Goal: Navigation & Orientation: Find specific page/section

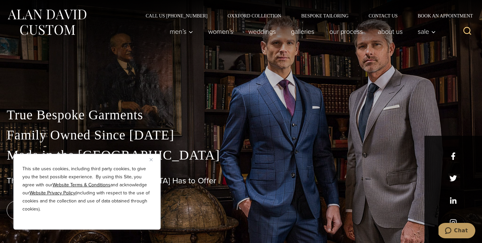
click at [152, 159] on img "Close" at bounding box center [151, 159] width 3 height 3
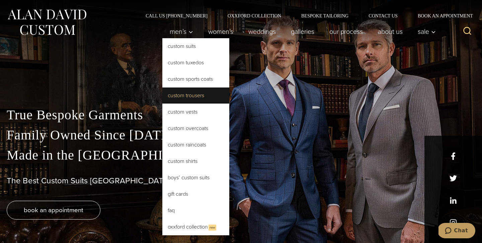
click at [181, 95] on link "Custom Trousers" at bounding box center [195, 95] width 67 height 16
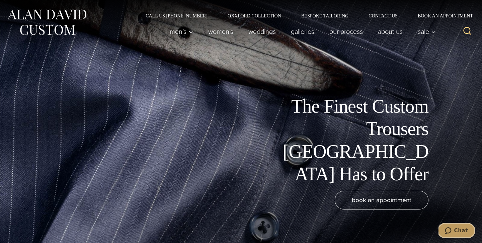
click at [457, 231] on span "Chat" at bounding box center [461, 230] width 14 height 6
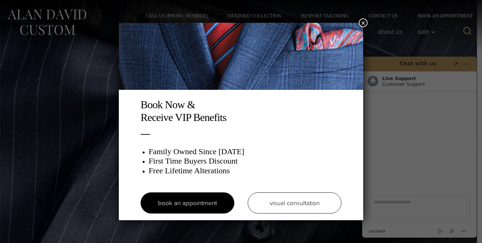
click at [364, 25] on button "×" at bounding box center [363, 22] width 9 height 9
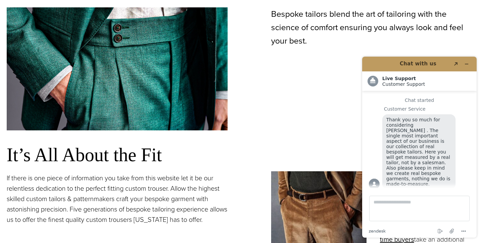
scroll to position [406, 0]
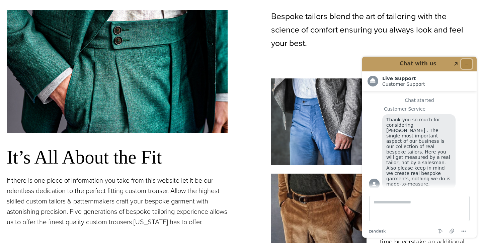
click at [466, 62] on icon "Minimize widget" at bounding box center [466, 64] width 5 height 5
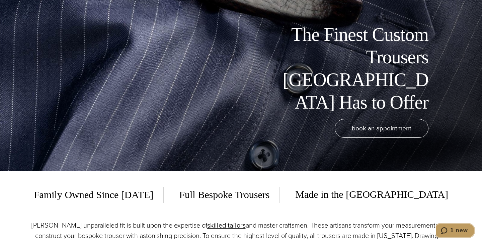
scroll to position [0, 0]
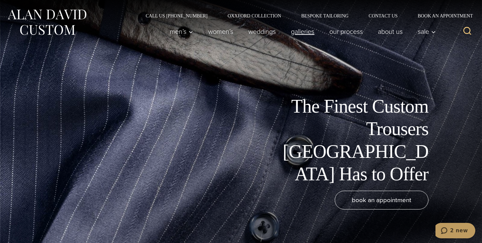
click at [295, 30] on link "Galleries" at bounding box center [303, 31] width 39 height 13
